Goal: Task Accomplishment & Management: Manage account settings

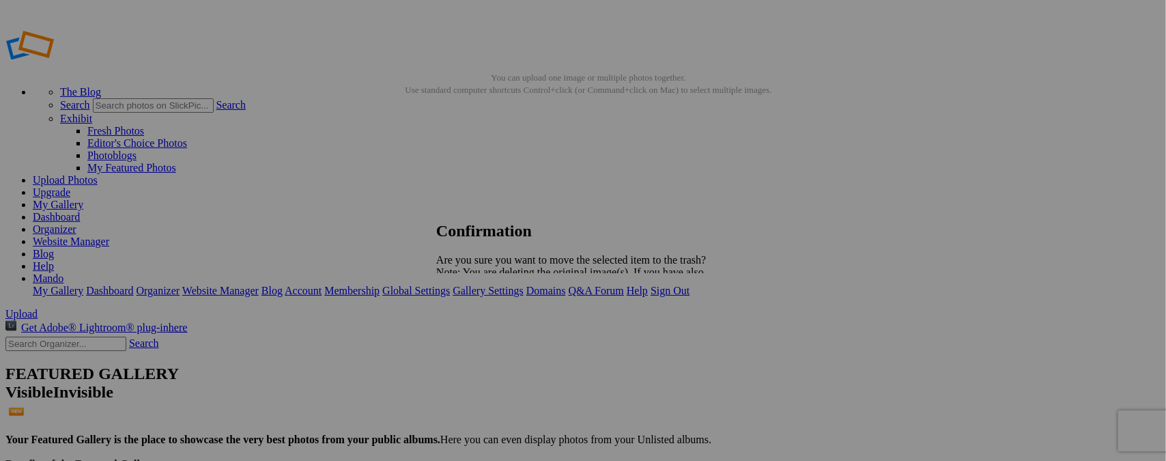
click at [482, 319] on span "Yes" at bounding box center [474, 320] width 16 height 12
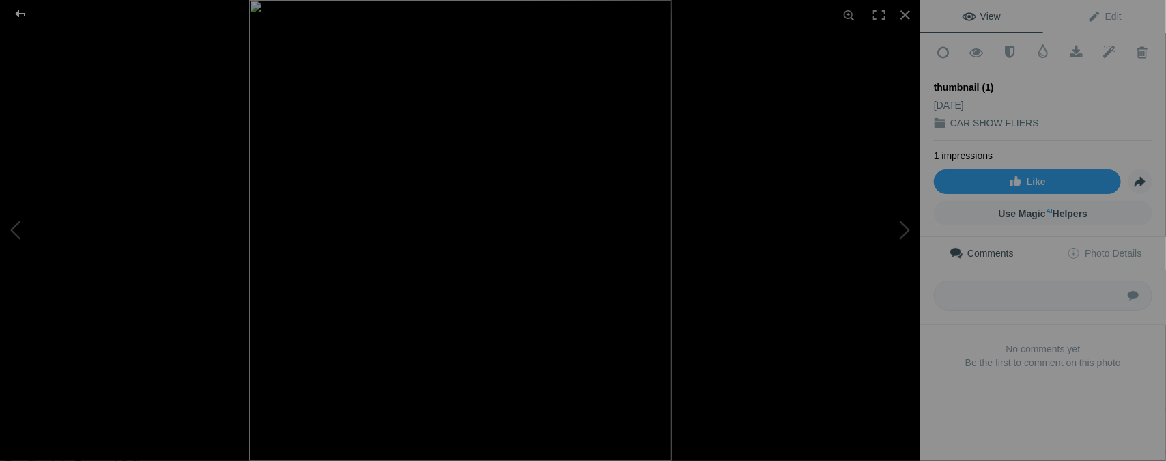
click at [23, 7] on div at bounding box center [20, 13] width 49 height 27
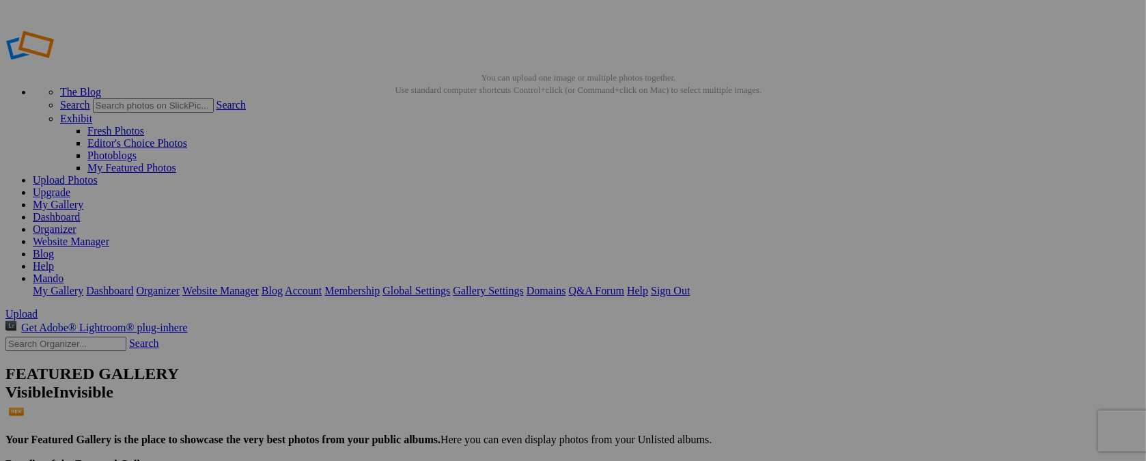
type input "t"
type input "[DATE] / BIKE NITE"
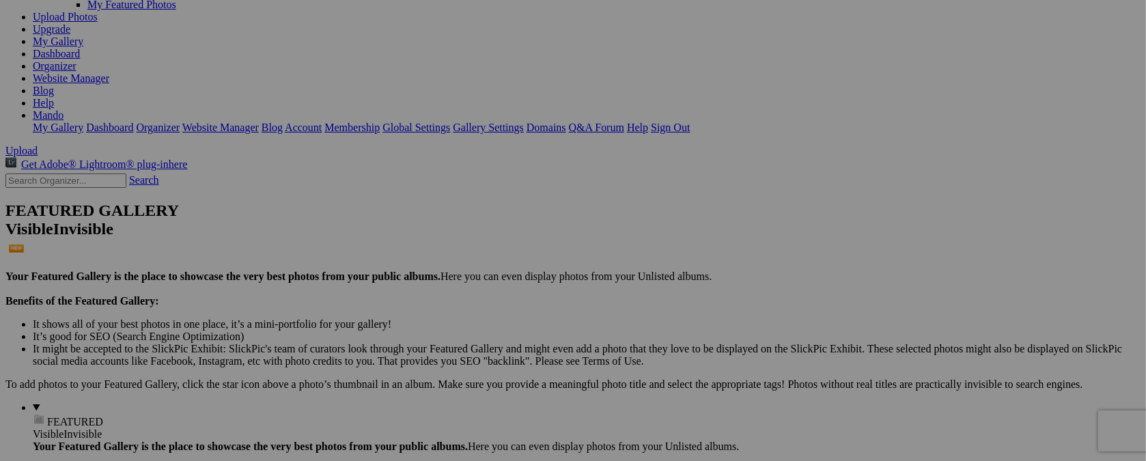
scroll to position [202, 0]
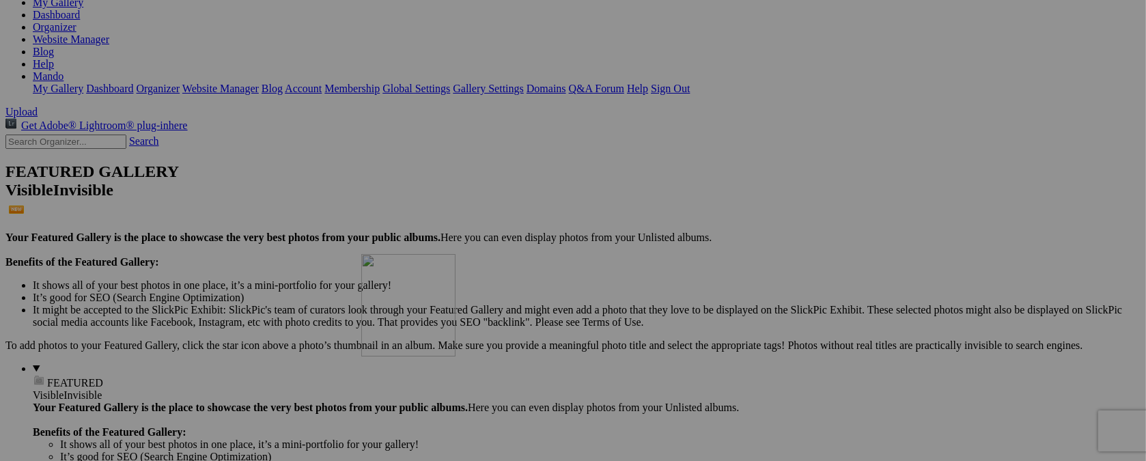
drag, startPoint x: 382, startPoint y: 73, endPoint x: 558, endPoint y: 373, distance: 347.3
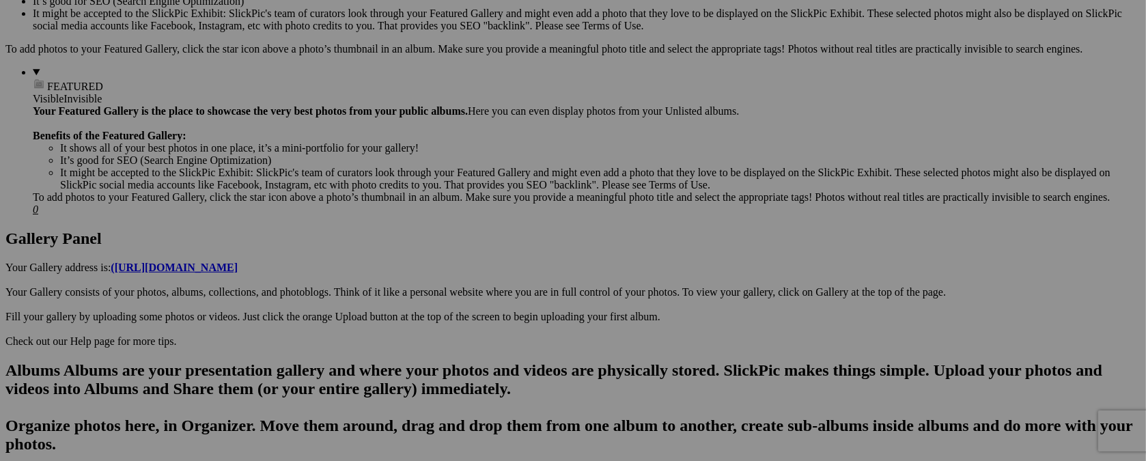
scroll to position [522, 0]
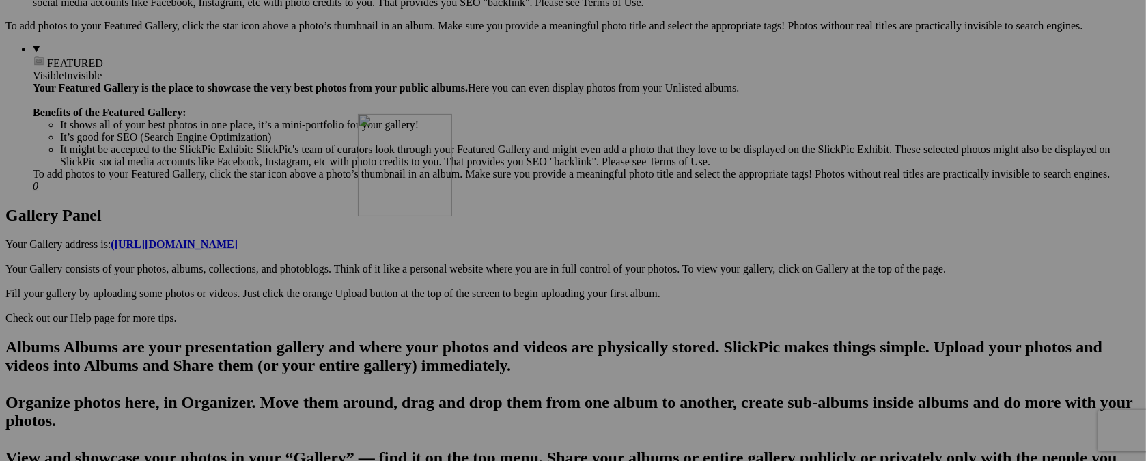
drag, startPoint x: 503, startPoint y: 77, endPoint x: 554, endPoint y: 233, distance: 163.9
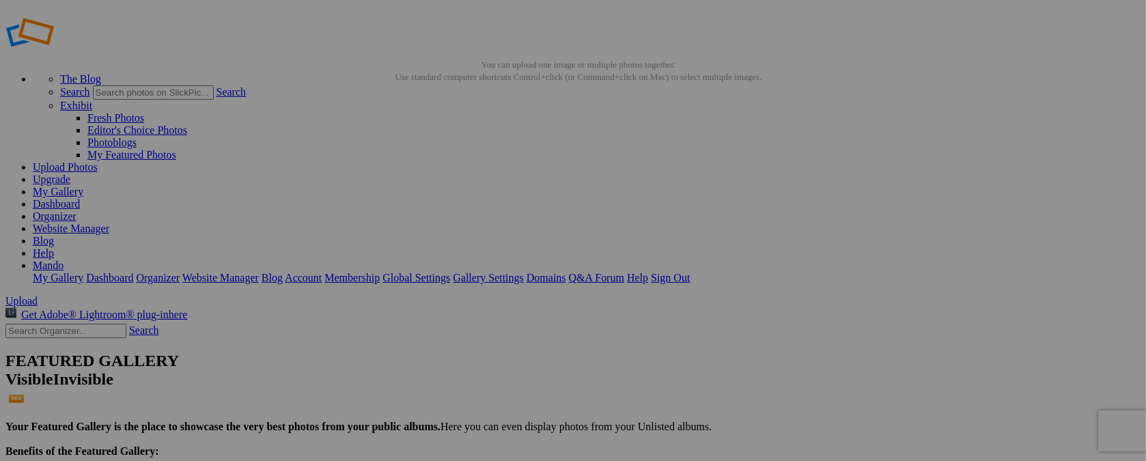
scroll to position [0, 0]
